Goal: Task Accomplishment & Management: Manage account settings

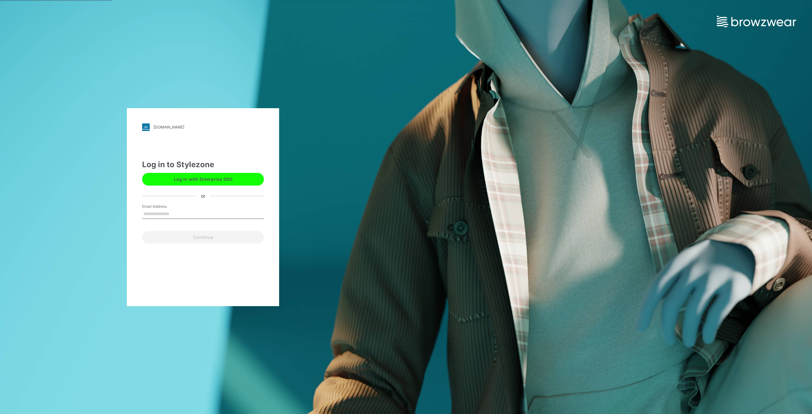
click at [167, 215] on input "Email Address" at bounding box center [203, 214] width 122 height 10
type input "**********"
click at [206, 178] on button "Log in with Enterprise SSO" at bounding box center [203, 179] width 122 height 13
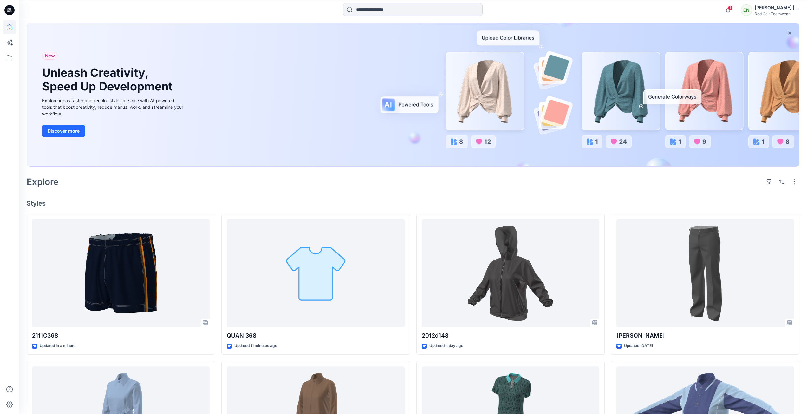
scroll to position [63, 0]
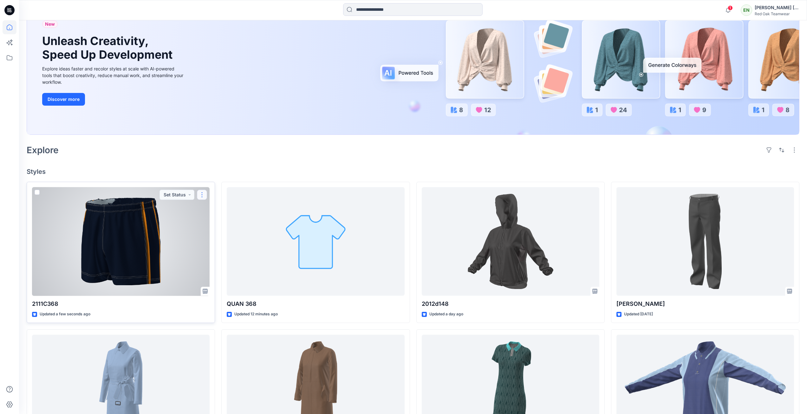
click at [203, 196] on button "button" at bounding box center [202, 195] width 10 height 10
click at [170, 265] on div at bounding box center [121, 241] width 178 height 109
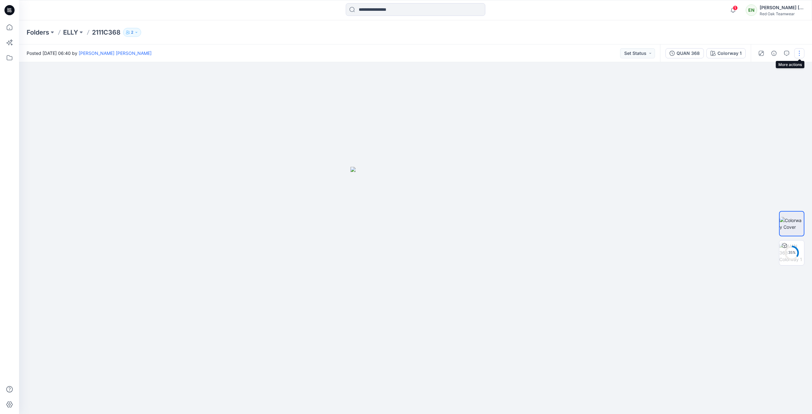
click at [798, 55] on button "button" at bounding box center [799, 53] width 10 height 10
click at [798, 53] on button "button" at bounding box center [799, 53] width 10 height 10
click at [764, 134] on p "Move to..." at bounding box center [765, 132] width 21 height 7
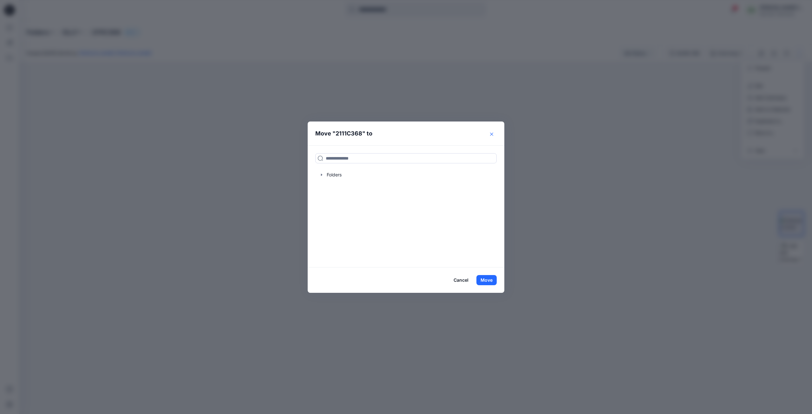
click at [492, 136] on button "Close" at bounding box center [491, 134] width 10 height 10
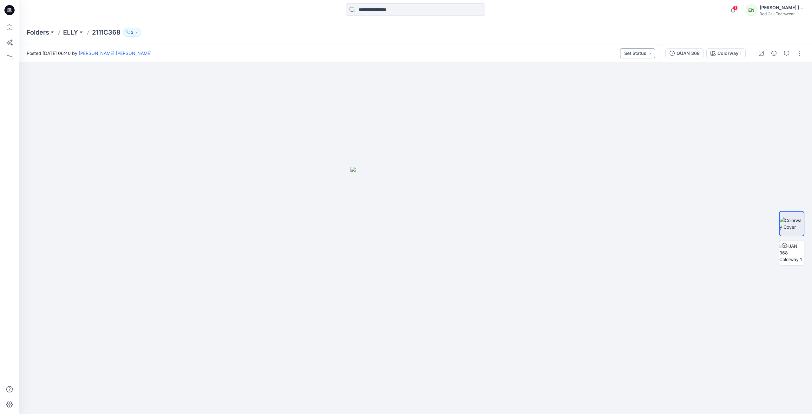
click at [652, 55] on button "Set Status" at bounding box center [637, 53] width 35 height 10
click at [747, 112] on div at bounding box center [415, 238] width 793 height 352
click at [801, 55] on button "button" at bounding box center [799, 53] width 10 height 10
click at [8, 56] on icon at bounding box center [10, 58] width 14 height 14
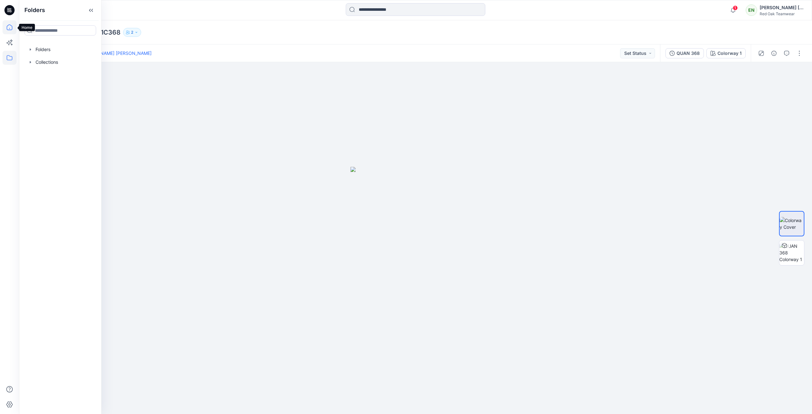
click at [10, 28] on icon at bounding box center [9, 28] width 0 height 1
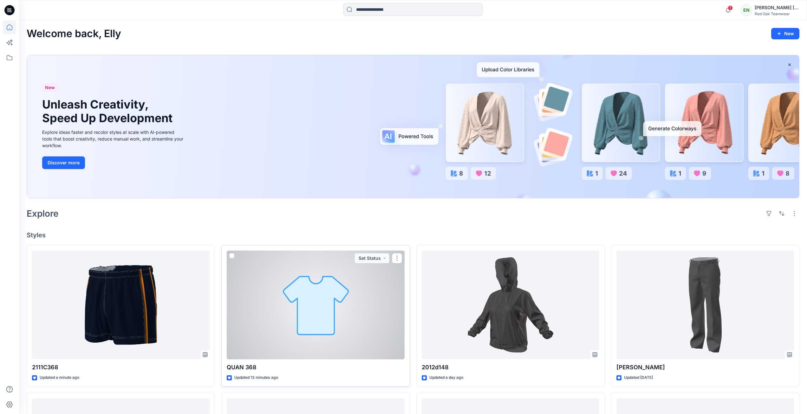
scroll to position [63, 0]
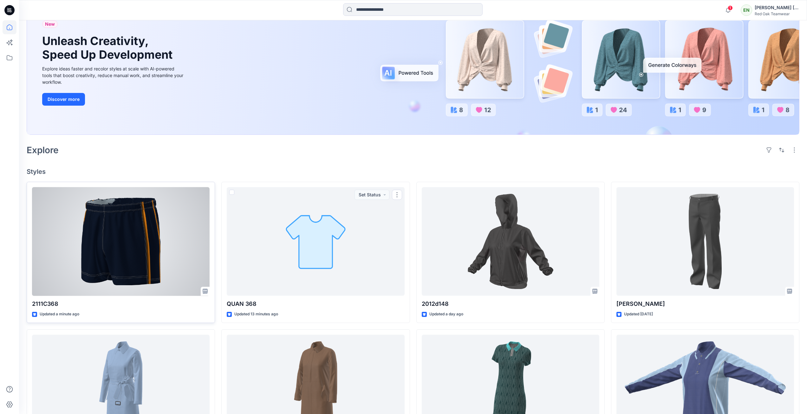
drag, startPoint x: 312, startPoint y: 304, endPoint x: 162, endPoint y: 262, distance: 155.8
click at [162, 262] on div at bounding box center [121, 241] width 178 height 109
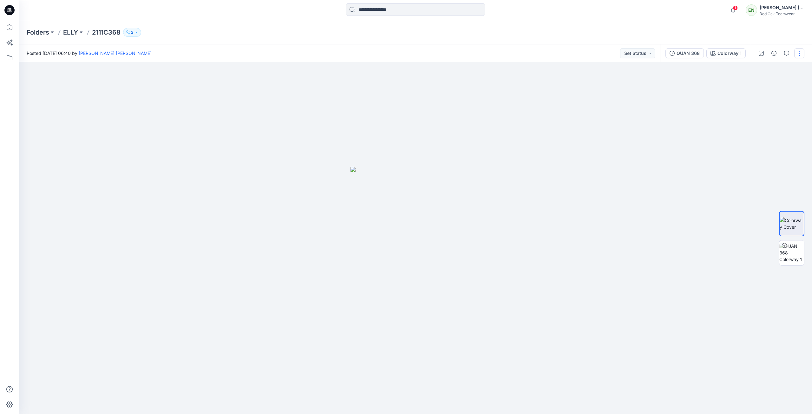
click at [798, 55] on button "button" at bounding box center [799, 53] width 10 height 10
click at [797, 152] on icon "button" at bounding box center [795, 150] width 5 height 5
click at [788, 54] on icon "button" at bounding box center [786, 53] width 5 height 5
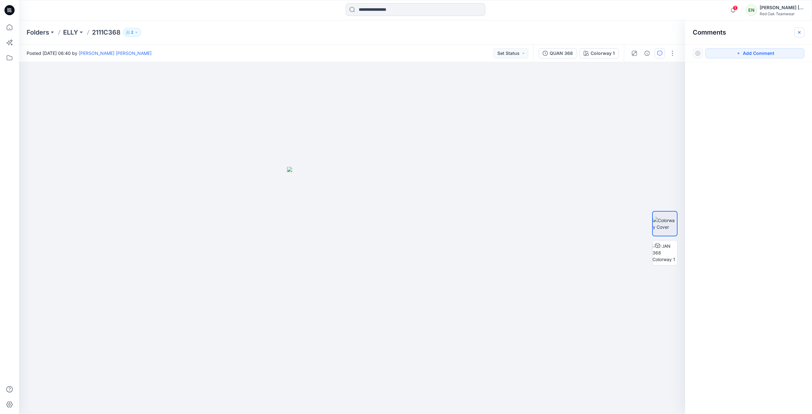
click at [798, 35] on button "button" at bounding box center [799, 32] width 10 height 10
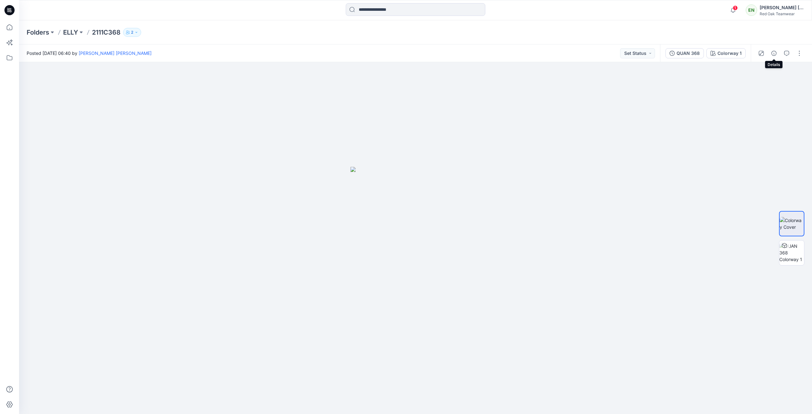
click at [776, 56] on button "button" at bounding box center [774, 53] width 10 height 10
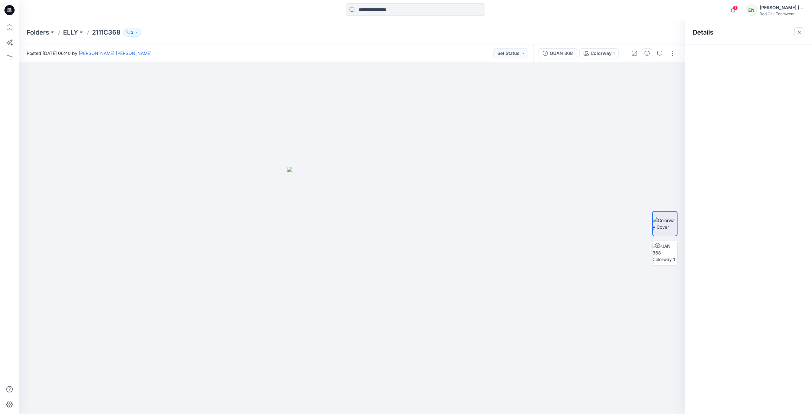
click at [800, 33] on icon "button" at bounding box center [799, 32] width 3 height 3
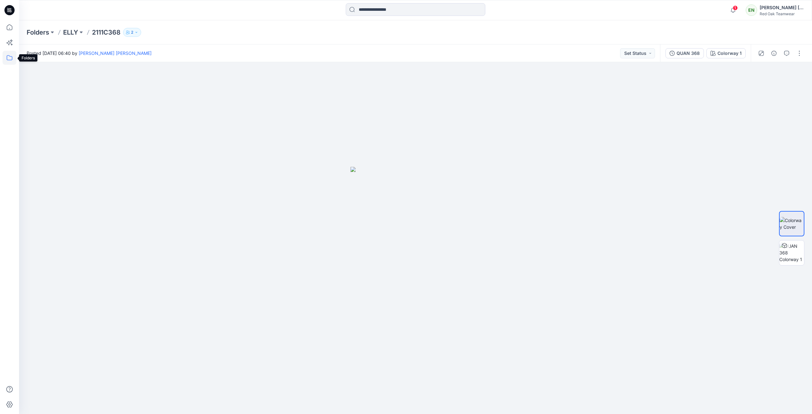
click at [6, 61] on icon at bounding box center [10, 58] width 14 height 14
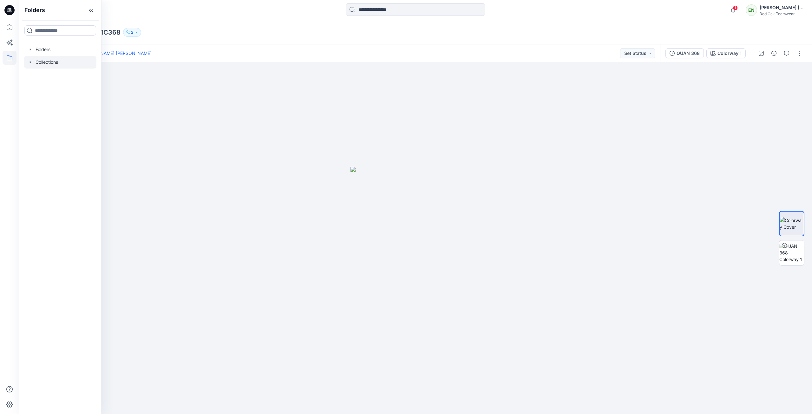
click at [47, 62] on div at bounding box center [60, 62] width 72 height 13
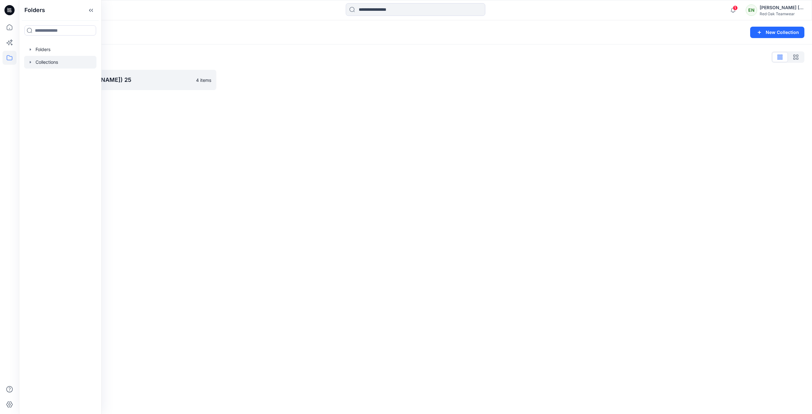
click at [140, 55] on div "Collections List" at bounding box center [416, 57] width 778 height 10
click at [11, 39] on icon at bounding box center [10, 43] width 14 height 14
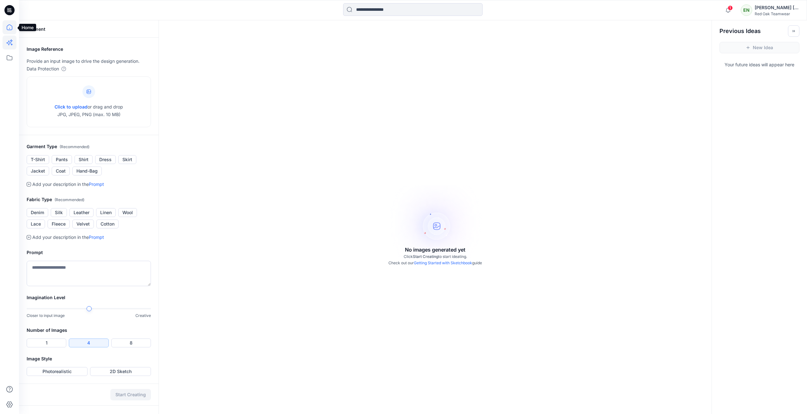
click at [6, 28] on icon at bounding box center [10, 27] width 14 height 14
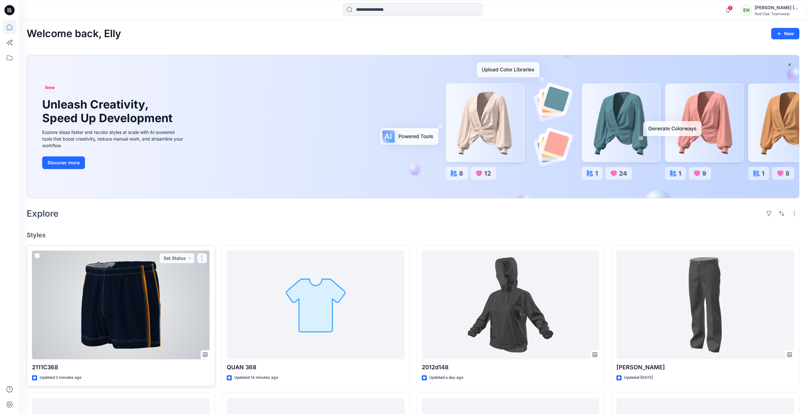
drag, startPoint x: 169, startPoint y: 338, endPoint x: 204, endPoint y: 258, distance: 87.2
click at [204, 258] on button "button" at bounding box center [202, 258] width 10 height 10
click at [201, 258] on button "button" at bounding box center [202, 258] width 10 height 10
click at [209, 271] on button "Edit" at bounding box center [232, 273] width 68 height 12
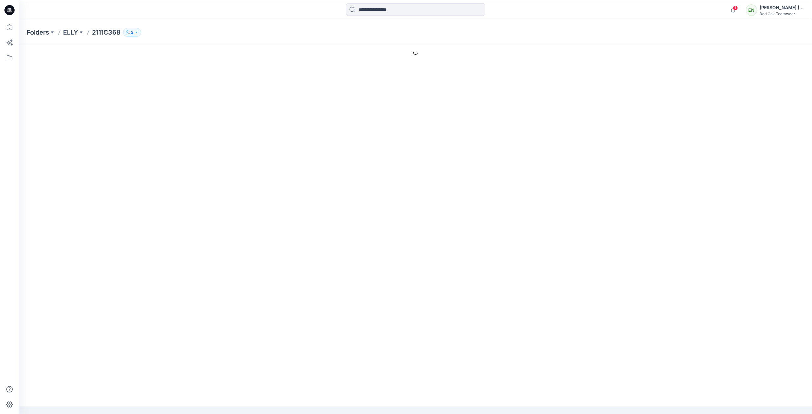
type input "********"
type input "**********"
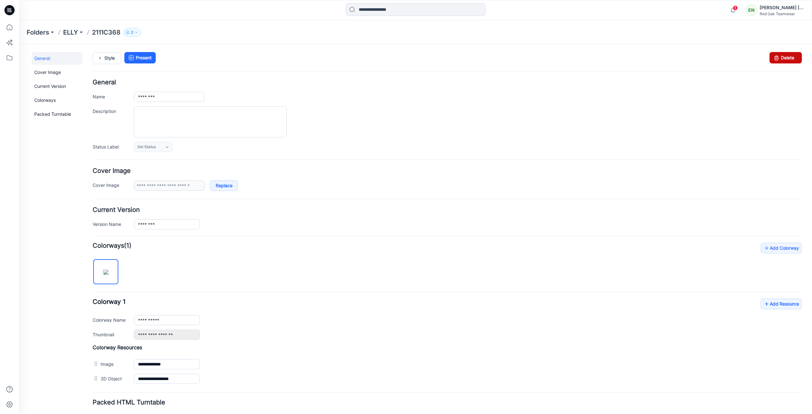
click at [789, 54] on link "Delete" at bounding box center [785, 57] width 32 height 11
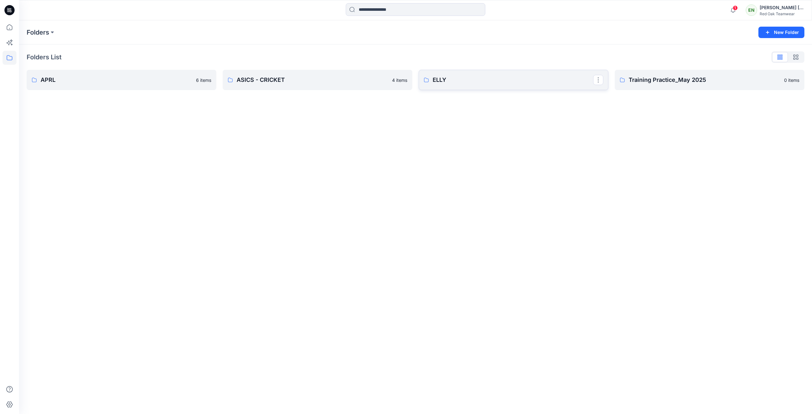
click at [464, 87] on link "ELLY" at bounding box center [514, 80] width 190 height 20
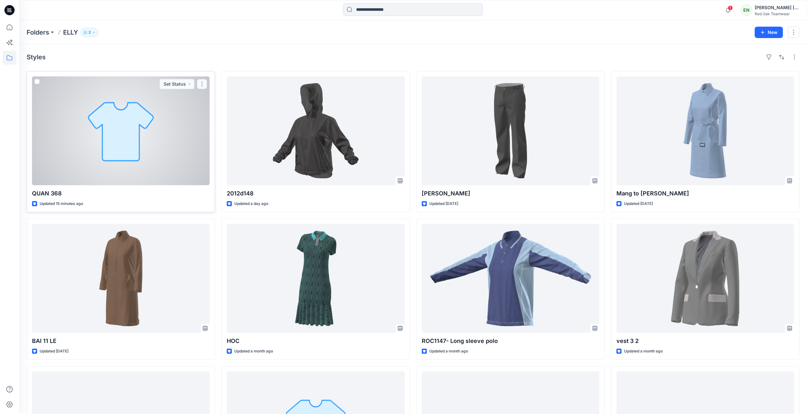
click at [204, 82] on button "button" at bounding box center [202, 84] width 10 height 10
click at [221, 97] on button "Edit" at bounding box center [232, 99] width 68 height 12
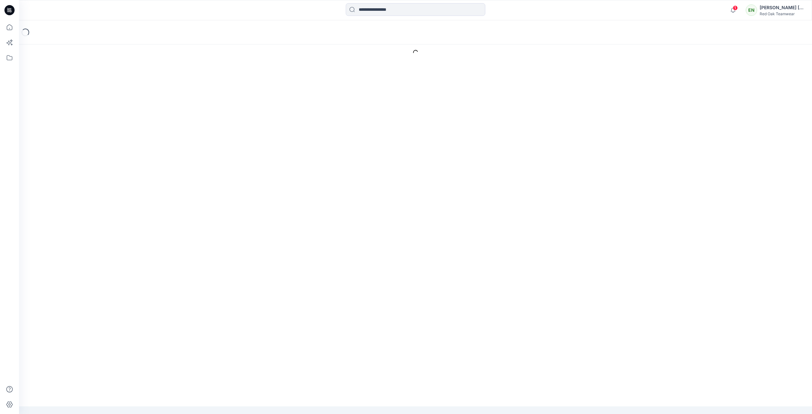
type input "********"
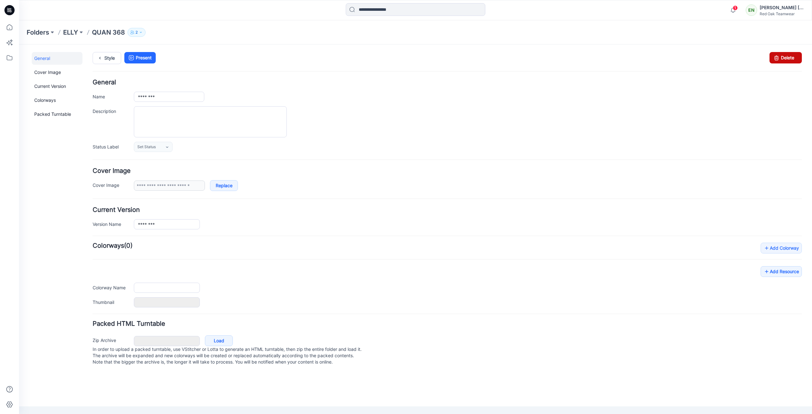
drag, startPoint x: 790, startPoint y: 56, endPoint x: 458, endPoint y: 75, distance: 332.6
click at [790, 56] on link "Delete" at bounding box center [785, 57] width 32 height 11
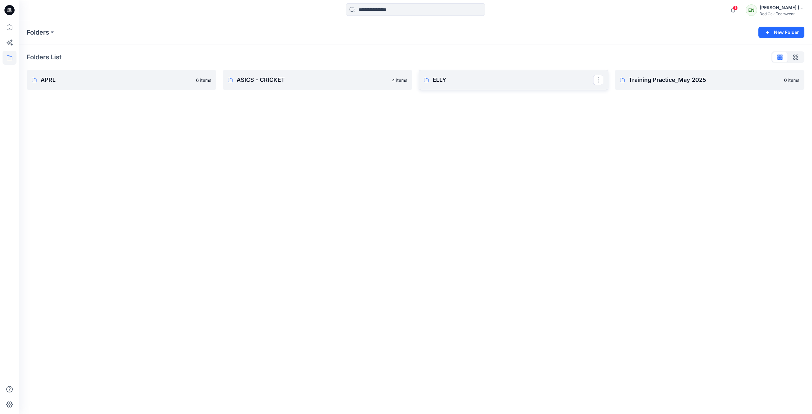
click at [474, 82] on p "ELLY" at bounding box center [513, 79] width 160 height 9
